Goal: Check status: Check status

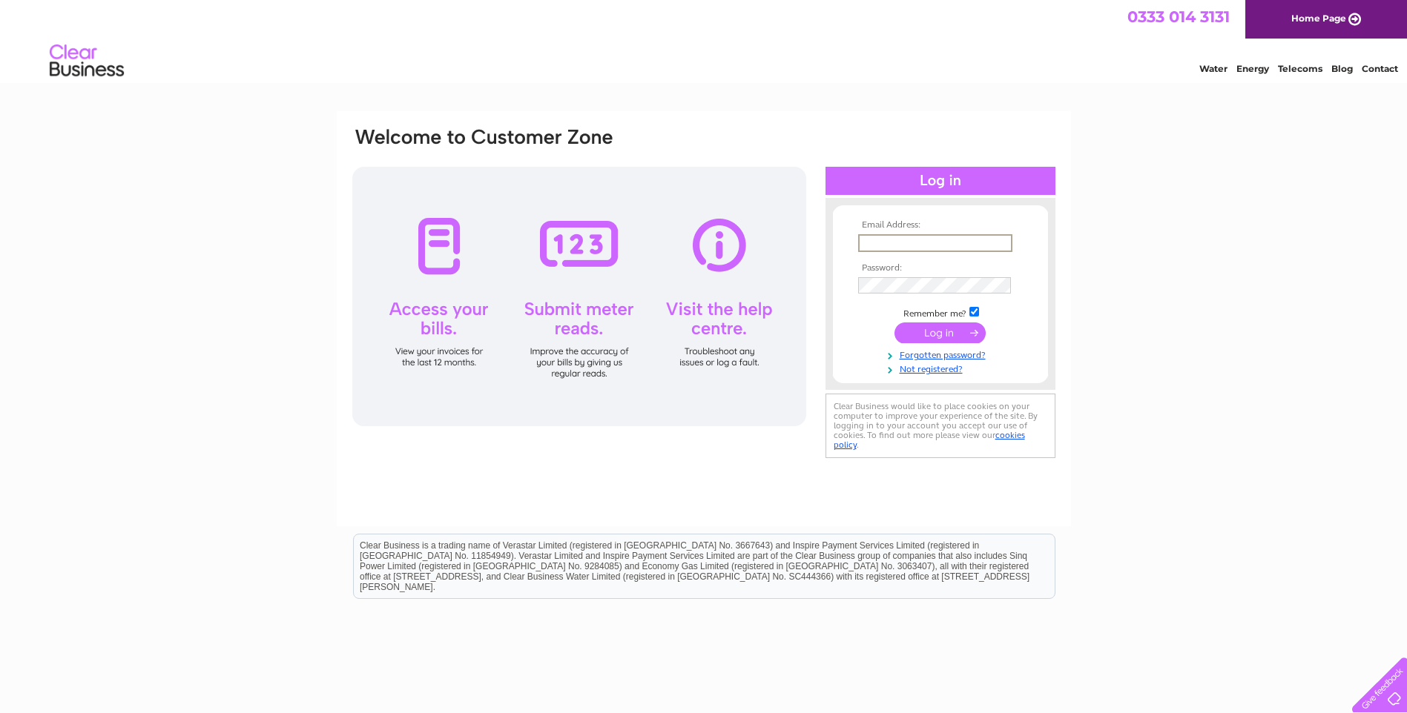
click at [874, 240] on input "text" at bounding box center [935, 243] width 154 height 18
type input "janine@boltonsheetmetal.com"
click at [926, 336] on input "submit" at bounding box center [939, 331] width 91 height 21
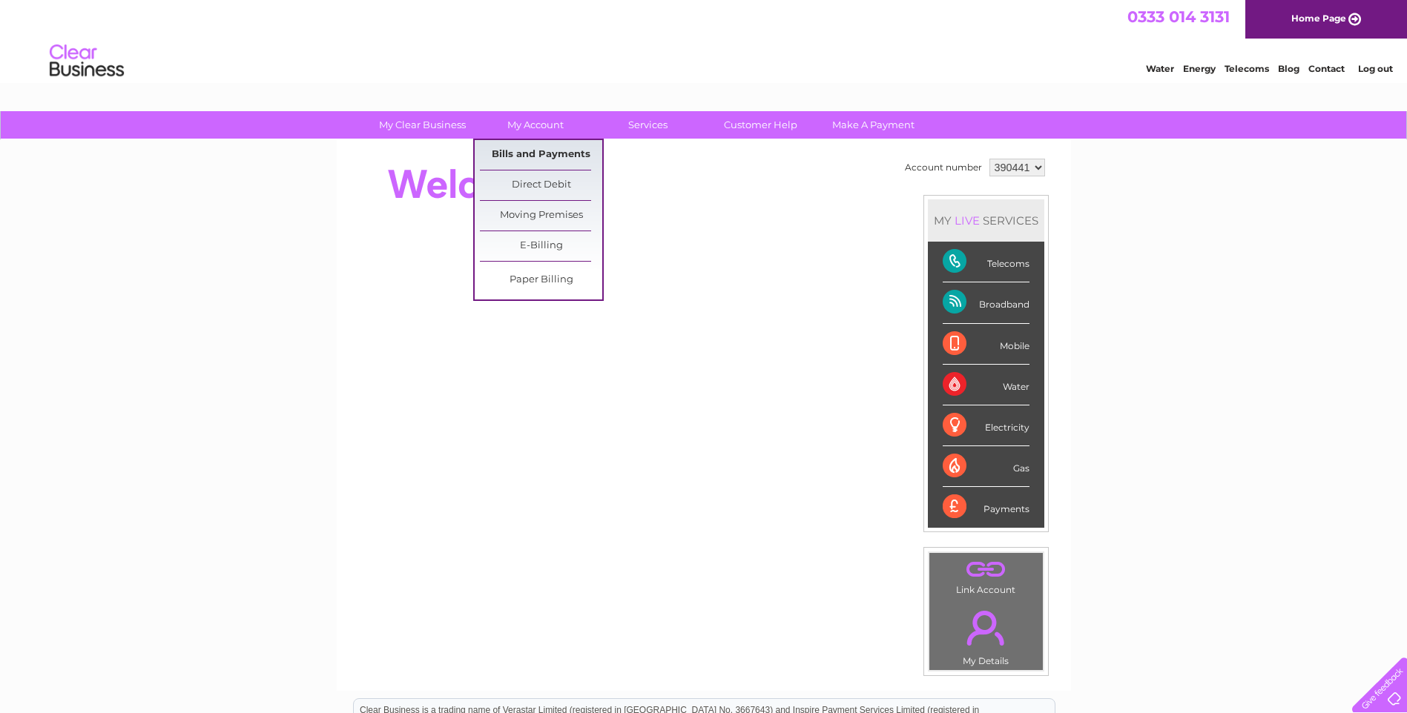
click at [535, 154] on link "Bills and Payments" at bounding box center [541, 155] width 122 height 30
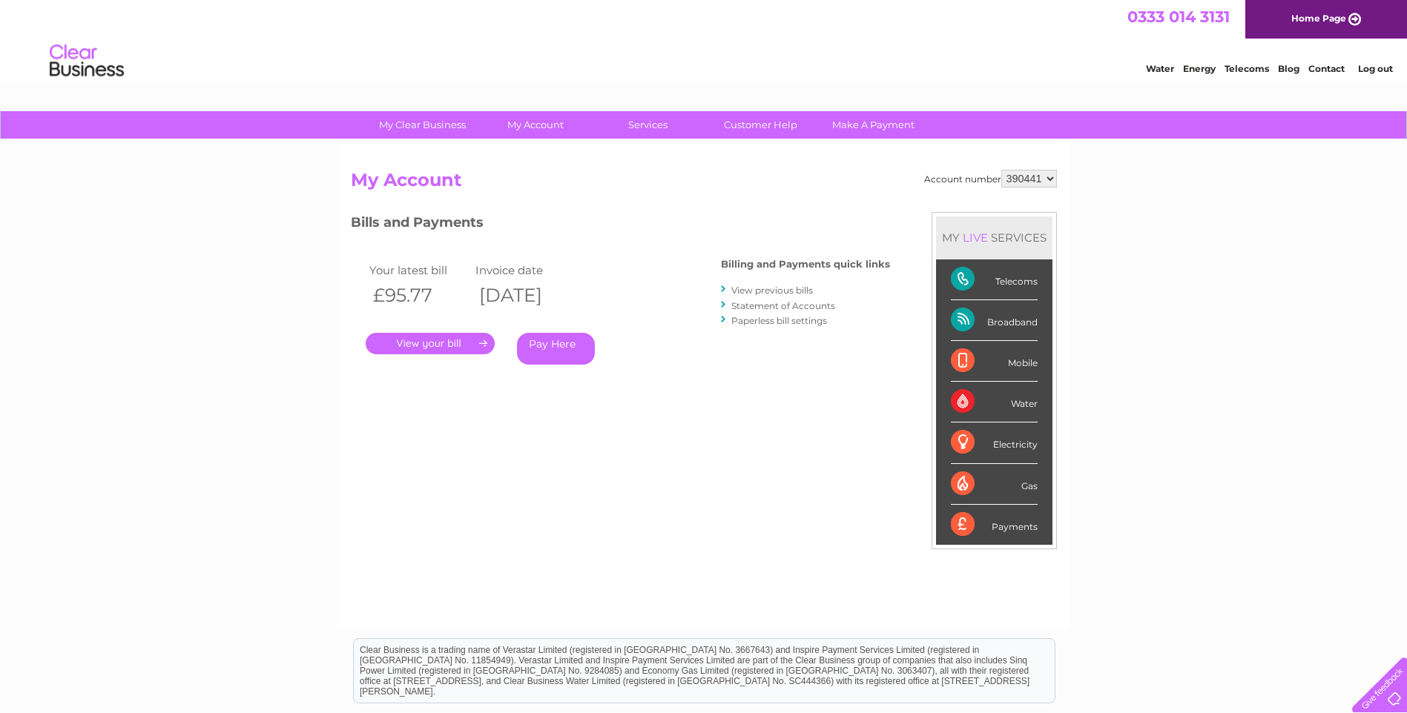
click at [456, 342] on link "." at bounding box center [430, 344] width 129 height 22
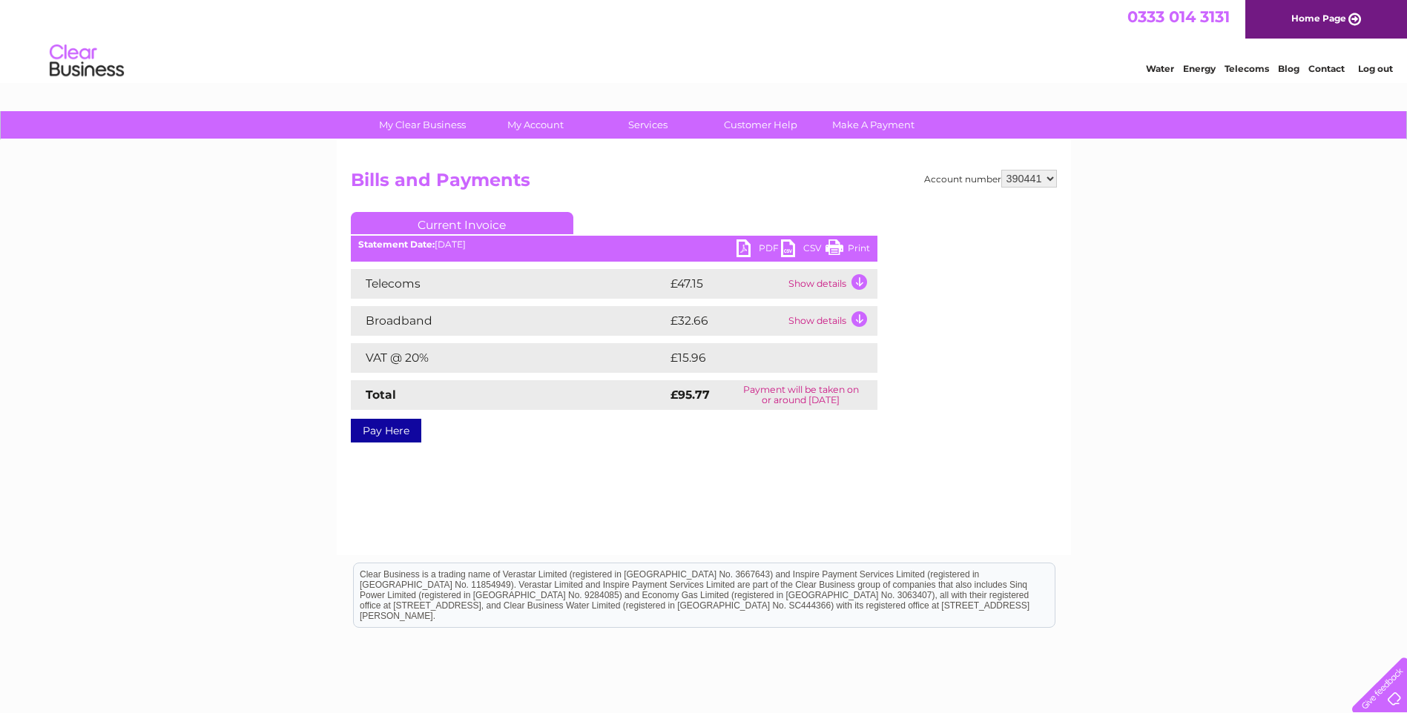
click at [859, 317] on td "Show details" at bounding box center [831, 321] width 93 height 30
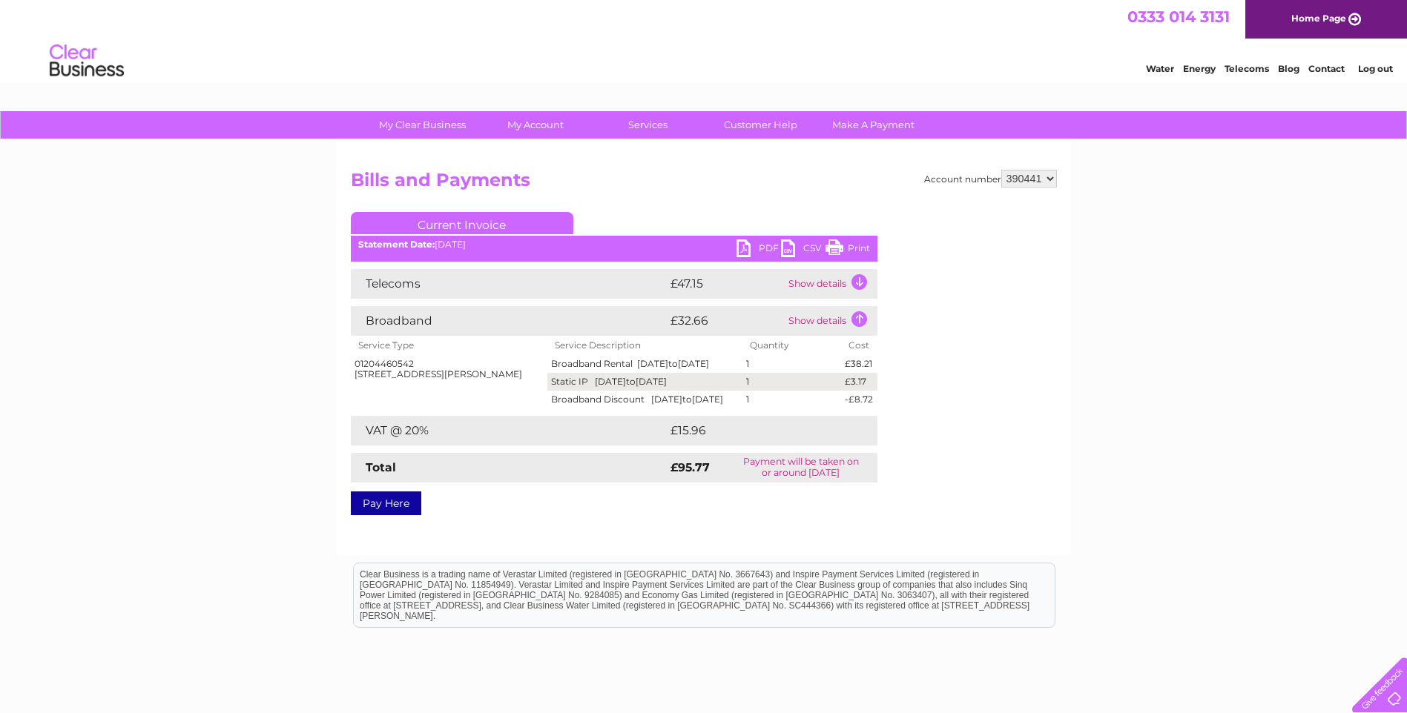
click at [860, 278] on td "Show details" at bounding box center [831, 284] width 93 height 30
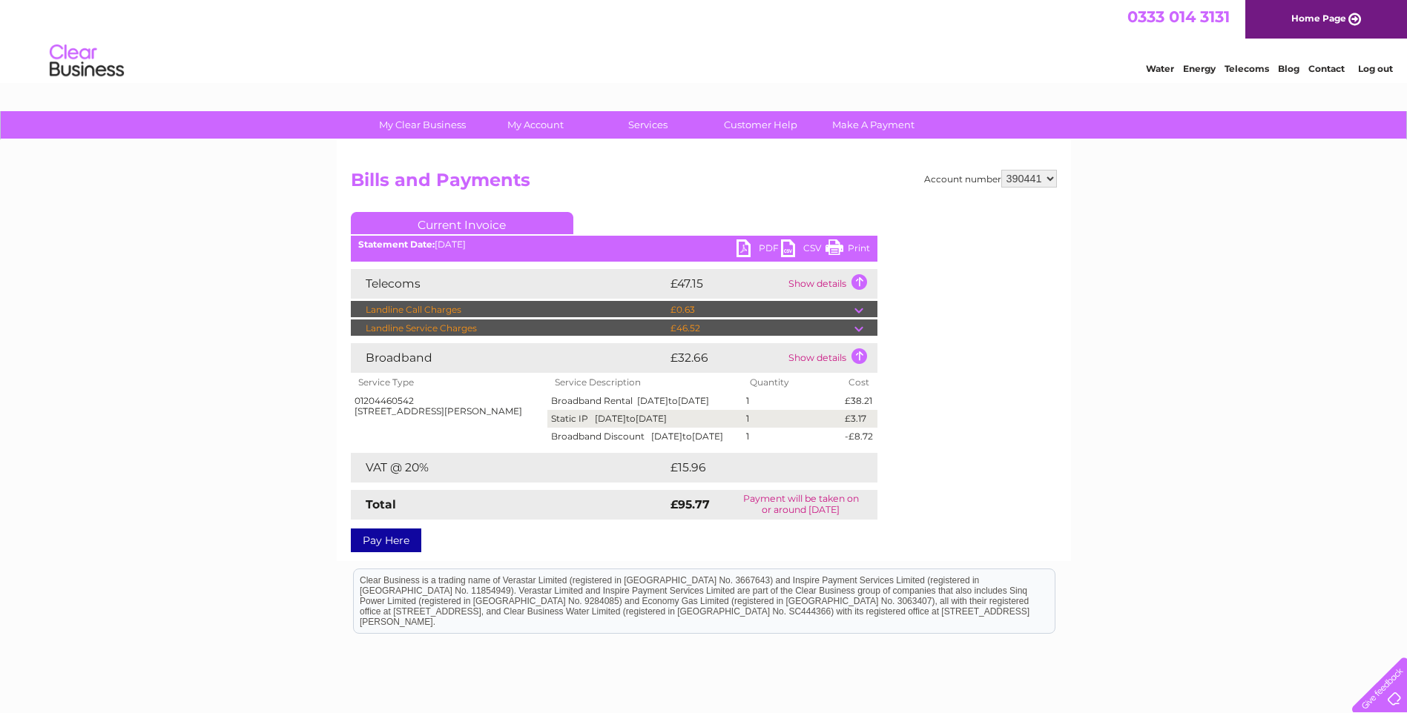
click at [861, 325] on td at bounding box center [865, 329] width 23 height 18
